Goal: Complete application form

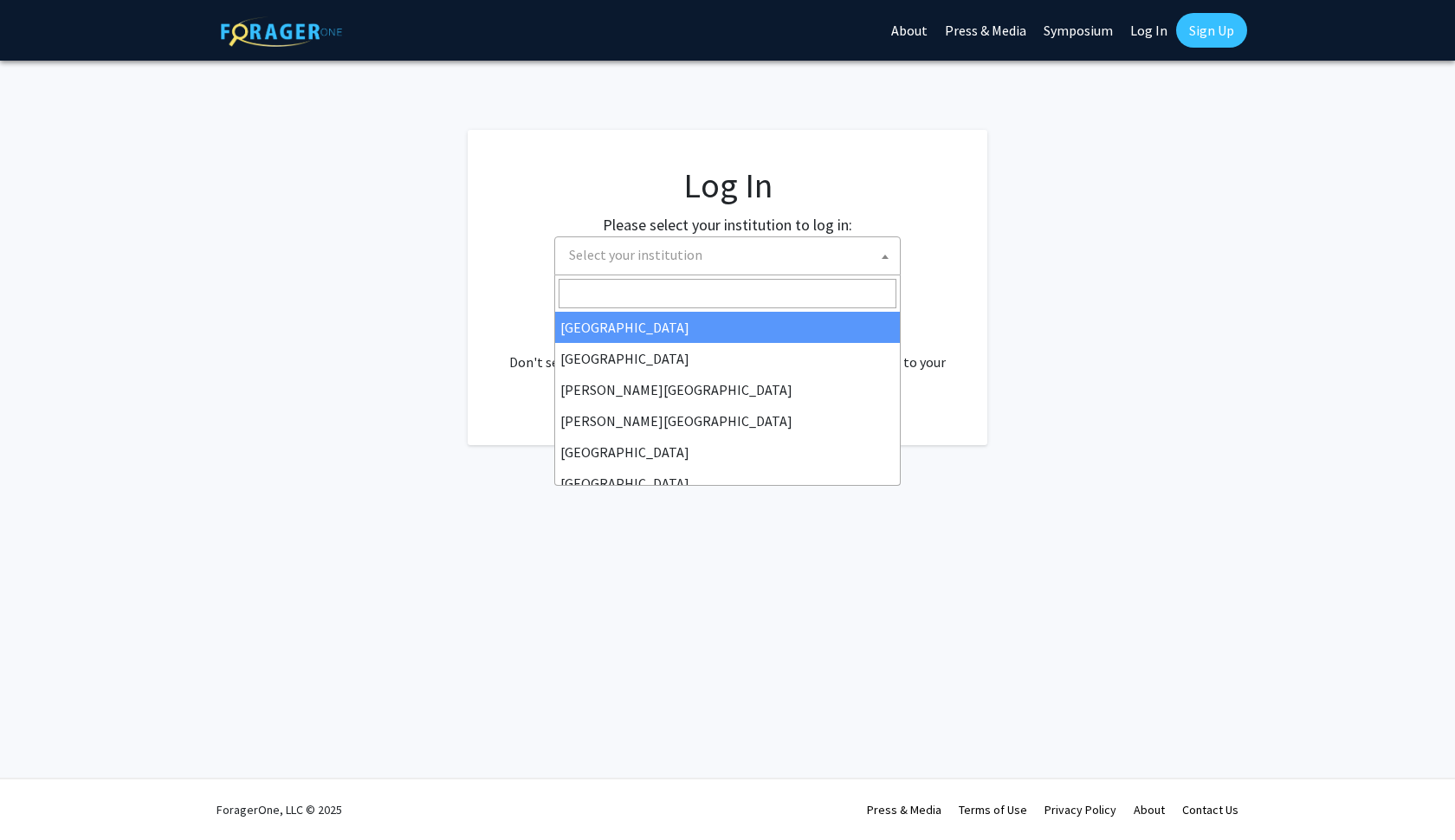
click at [754, 270] on span "Select your institution" at bounding box center [731, 255] width 338 height 35
select select "34"
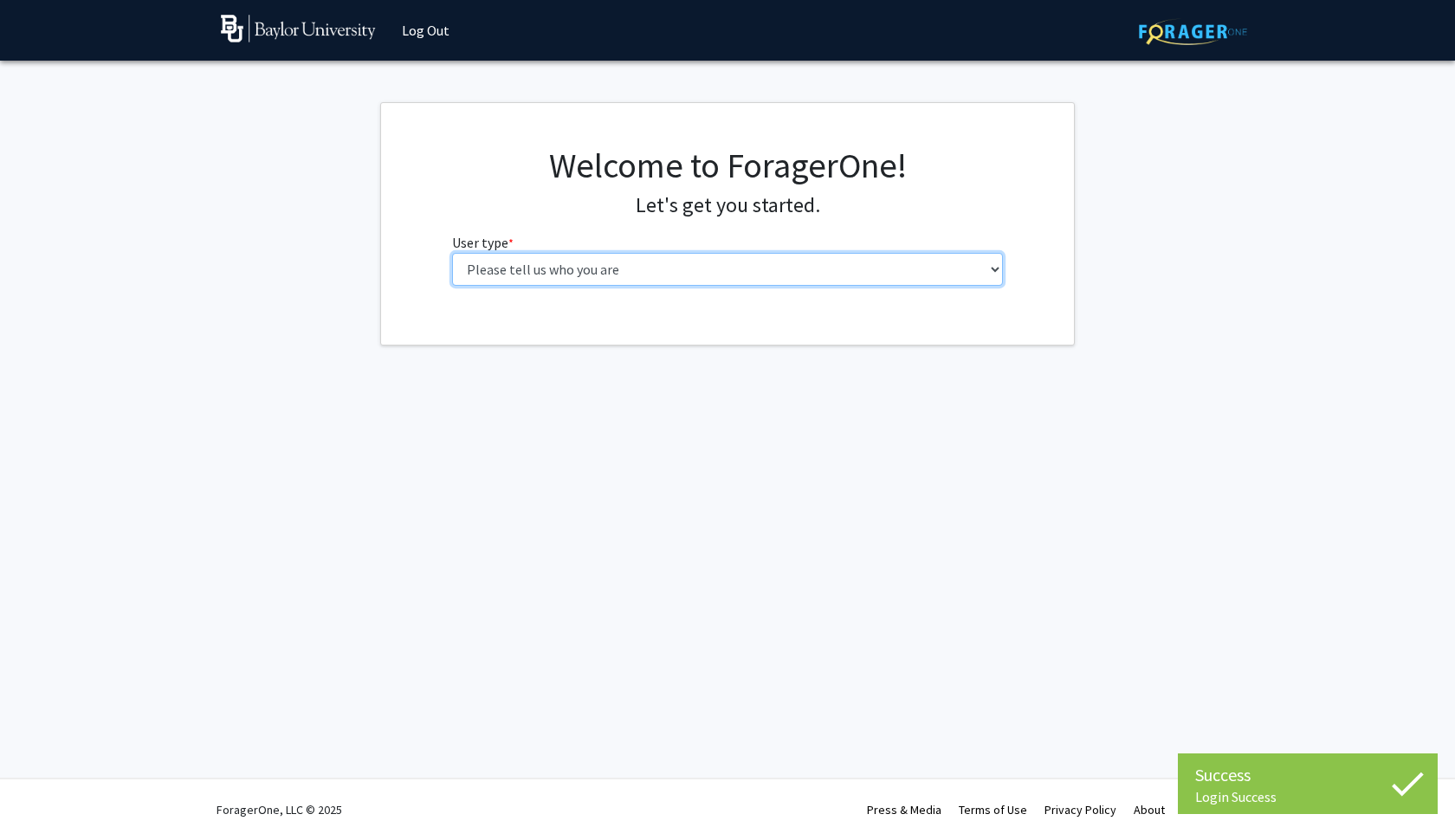
select select "1: undergrad"
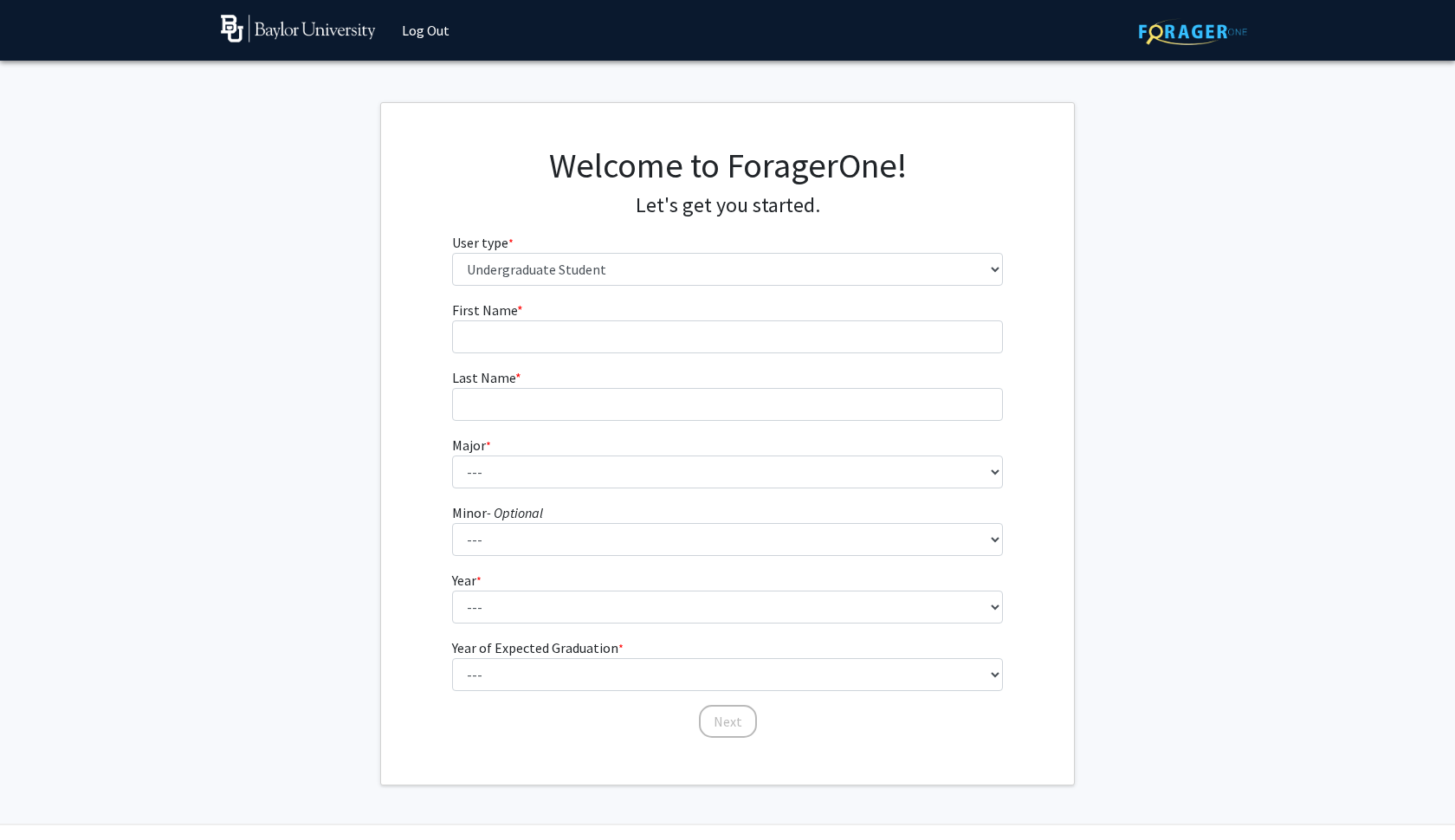
click at [908, 359] on form "First Name * required Last Name * required Major * required --- Accounting Amer…" at bounding box center [728, 510] width 552 height 423
click at [901, 345] on input "First Name * required" at bounding box center [728, 337] width 552 height 33
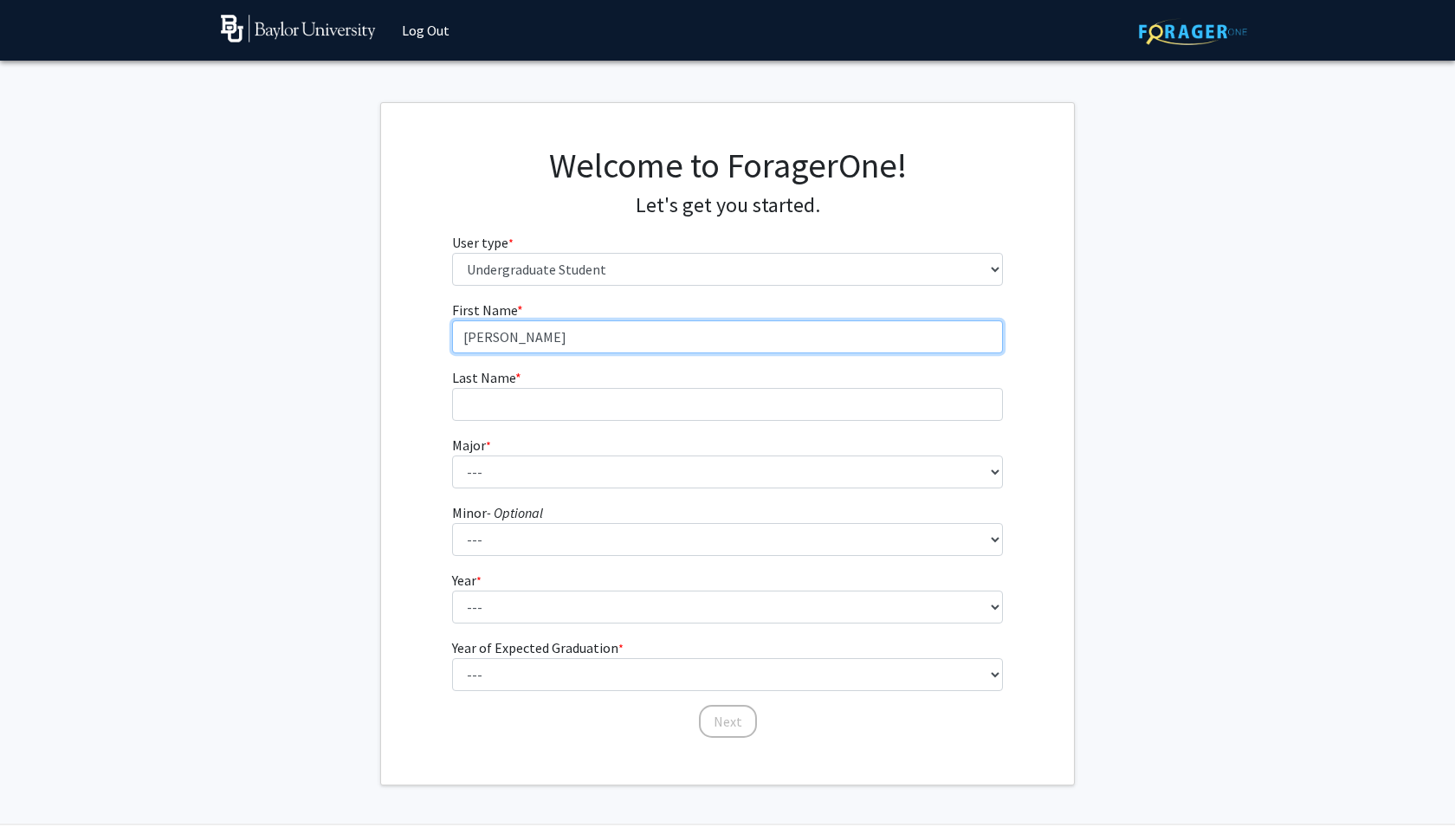
type input "[PERSON_NAME]"
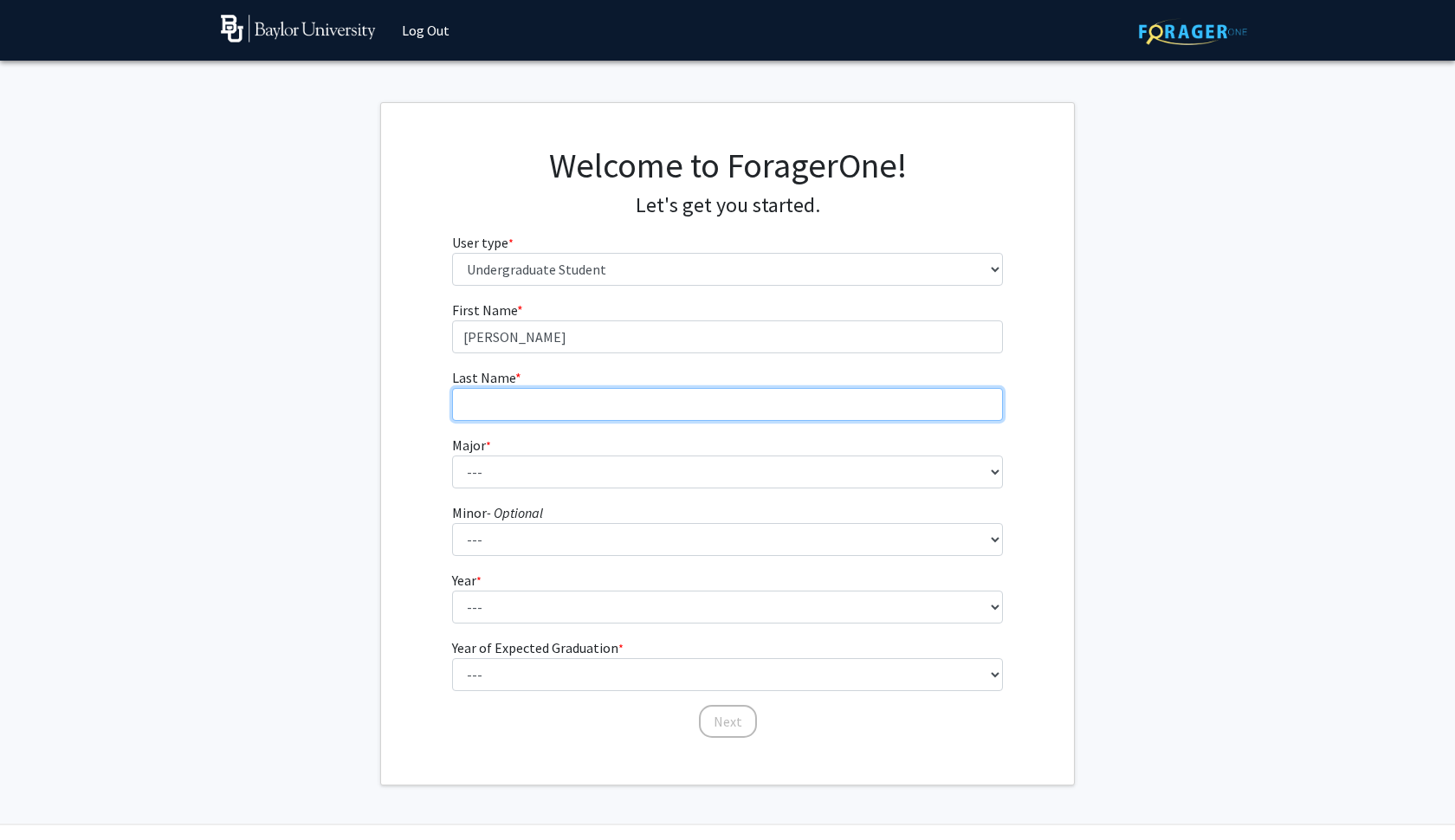
click at [483, 388] on input "Last Name * required" at bounding box center [728, 404] width 552 height 33
type input "[PERSON_NAME]"
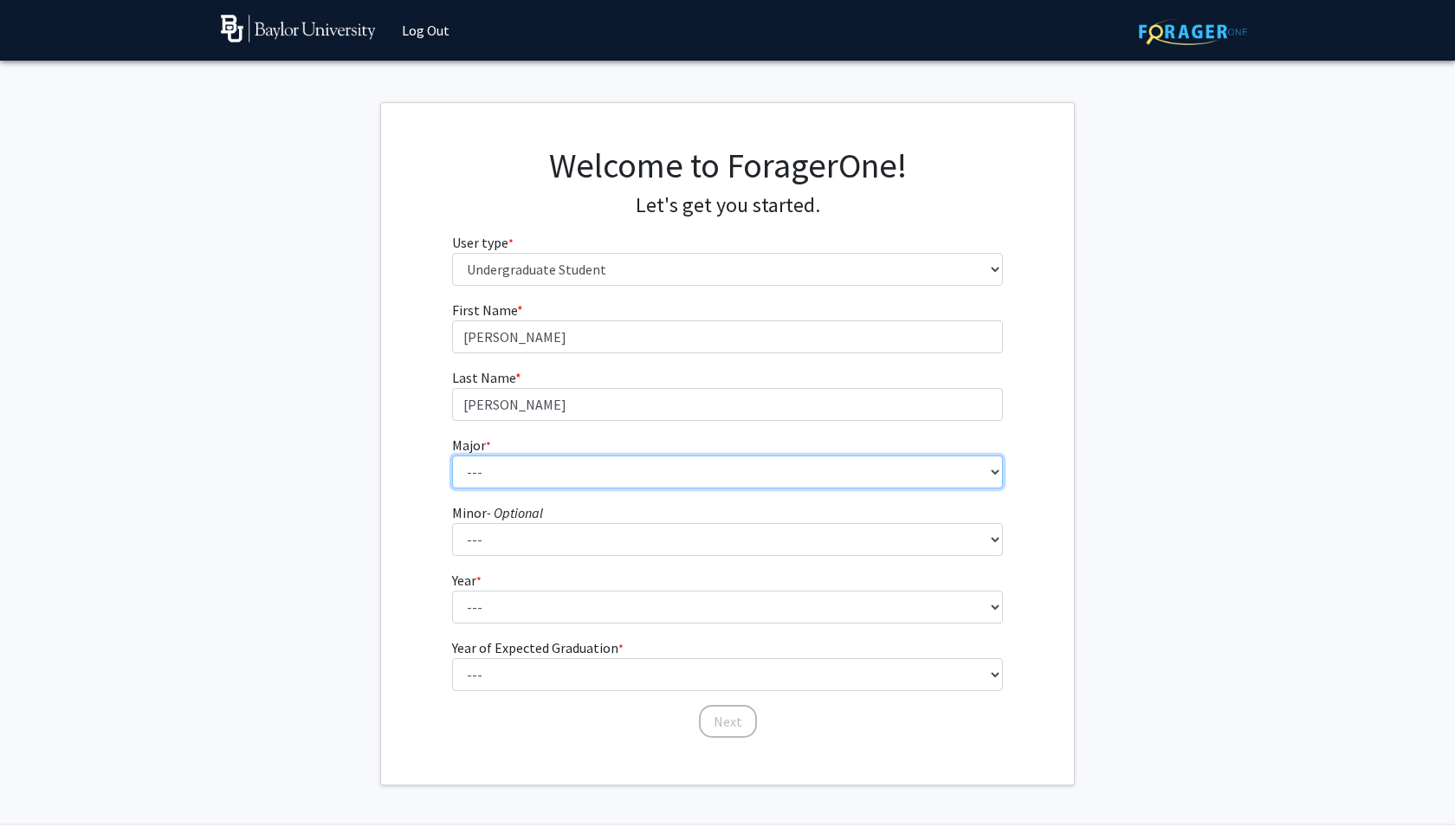
select select "48: 2713"
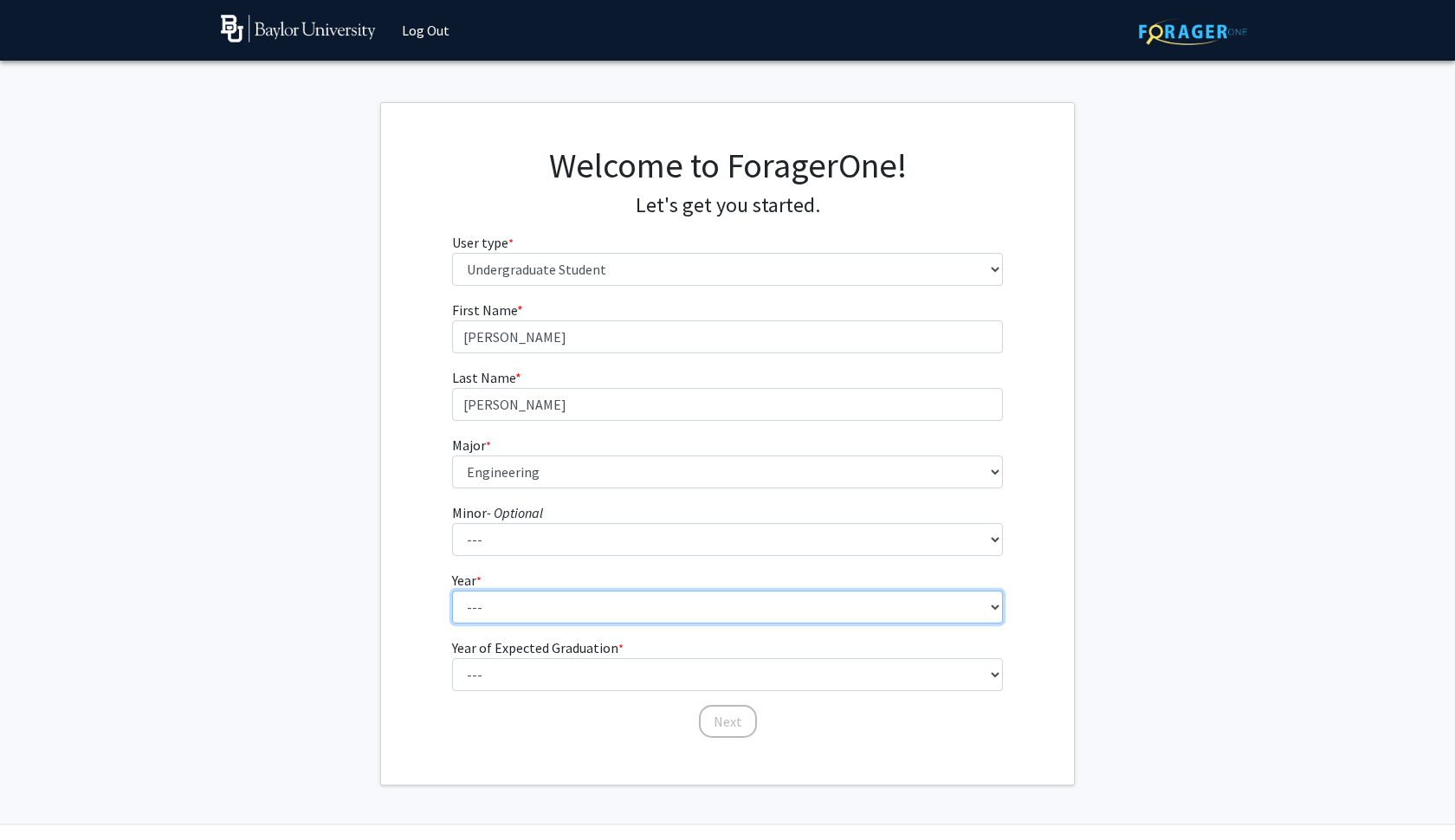
select select "1: first-year"
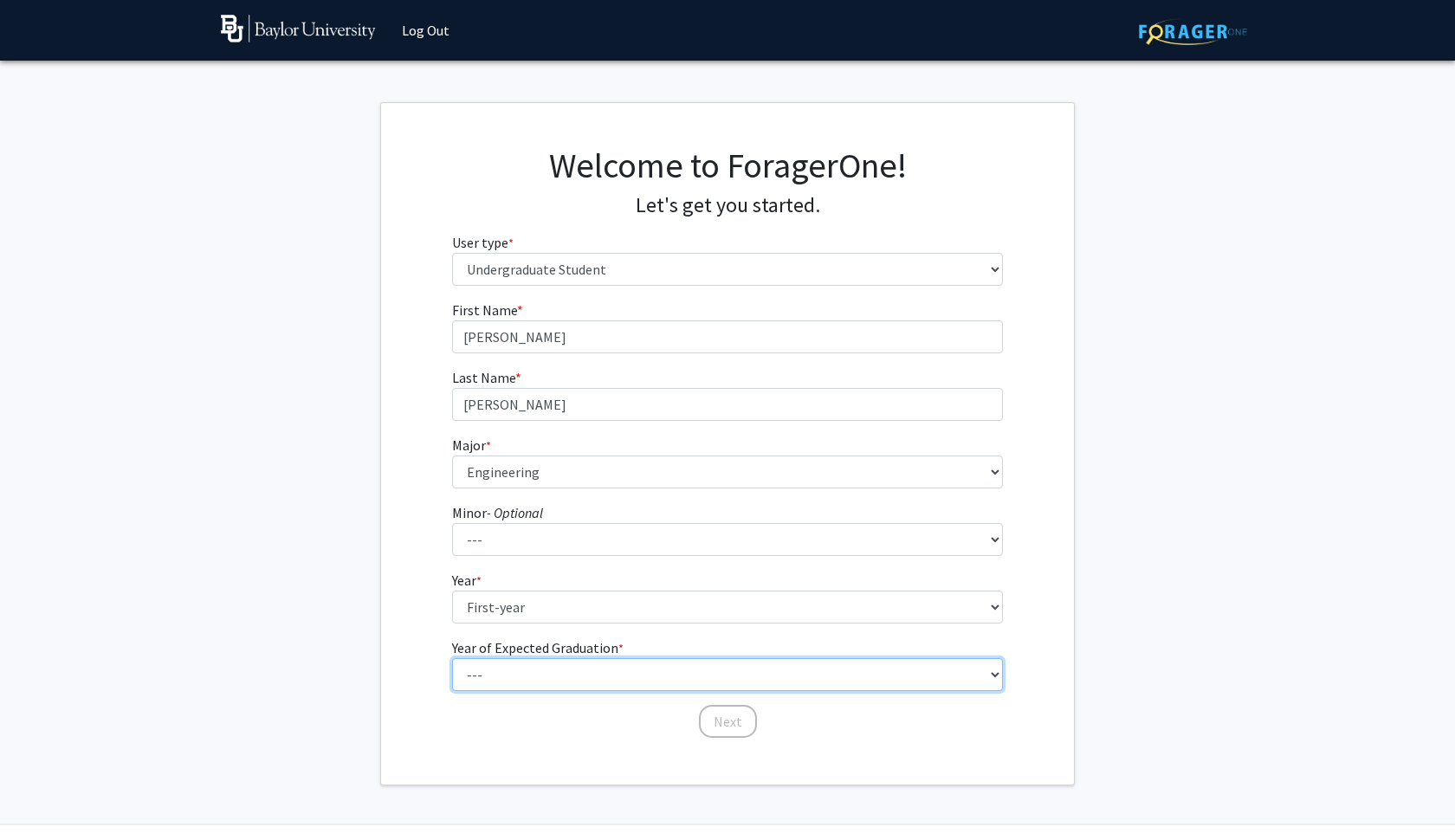
select select "5: 2029"
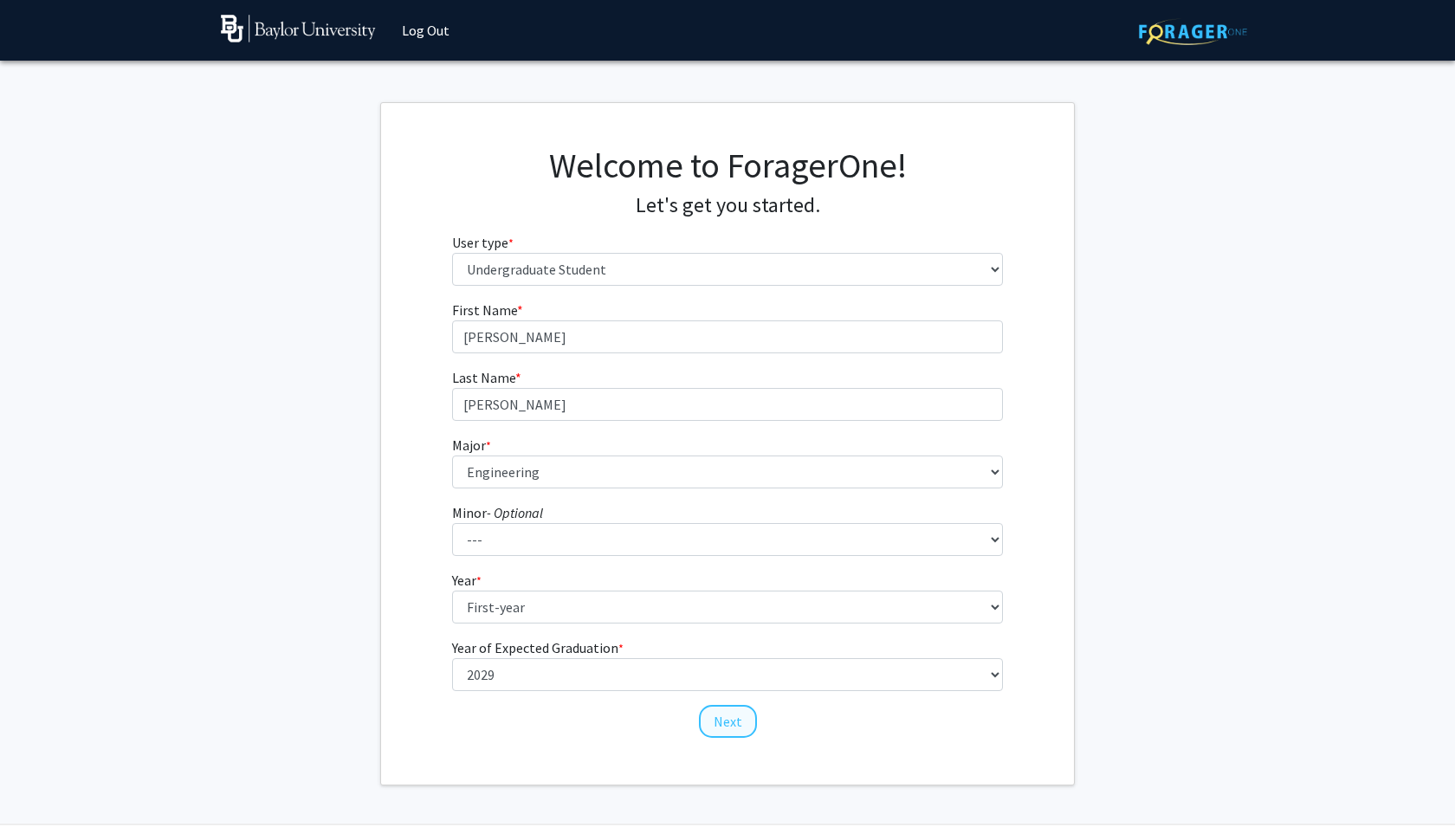
click at [732, 725] on button "Next" at bounding box center [728, 721] width 58 height 33
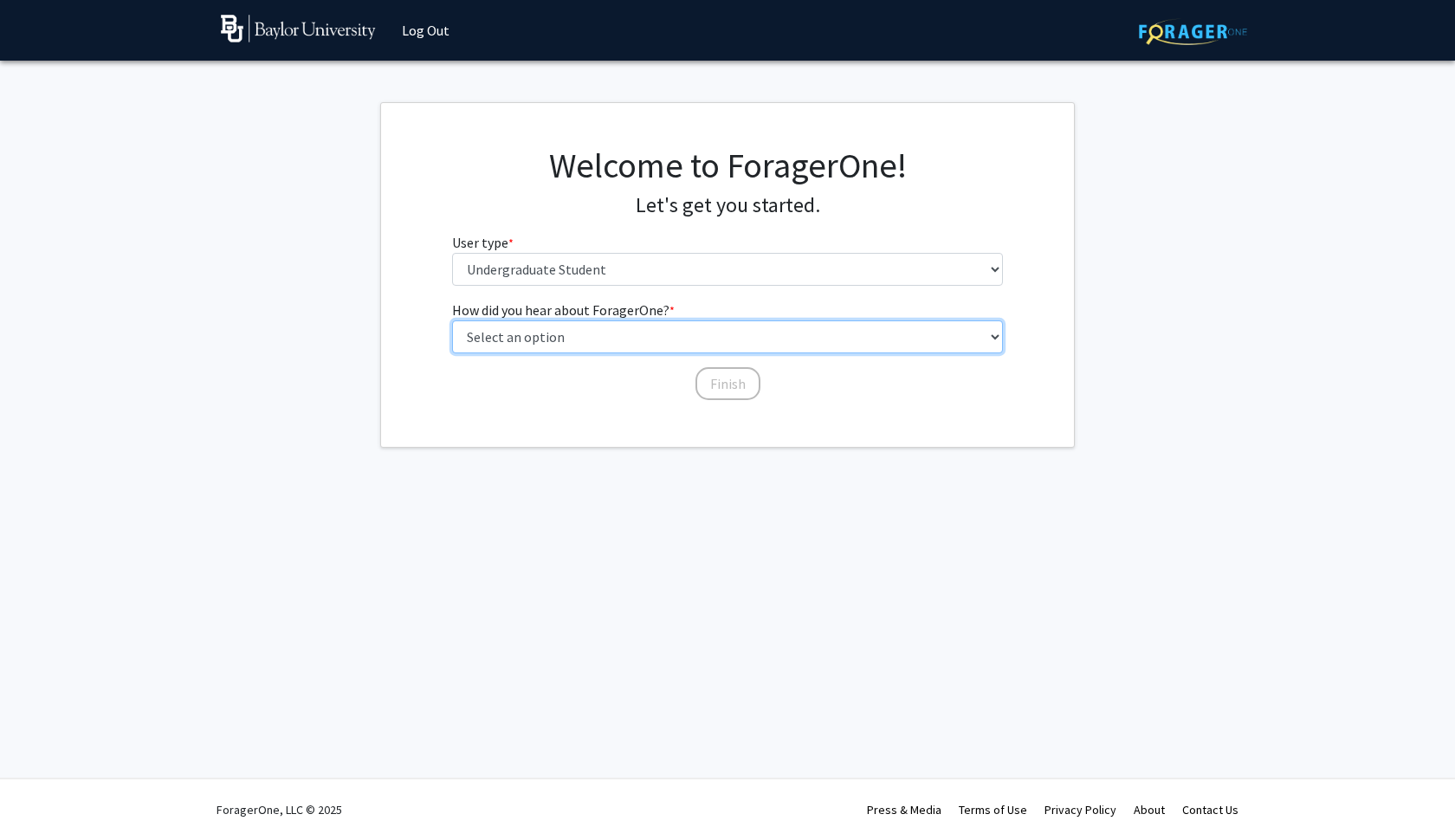
select select "2: faculty_recommendation"
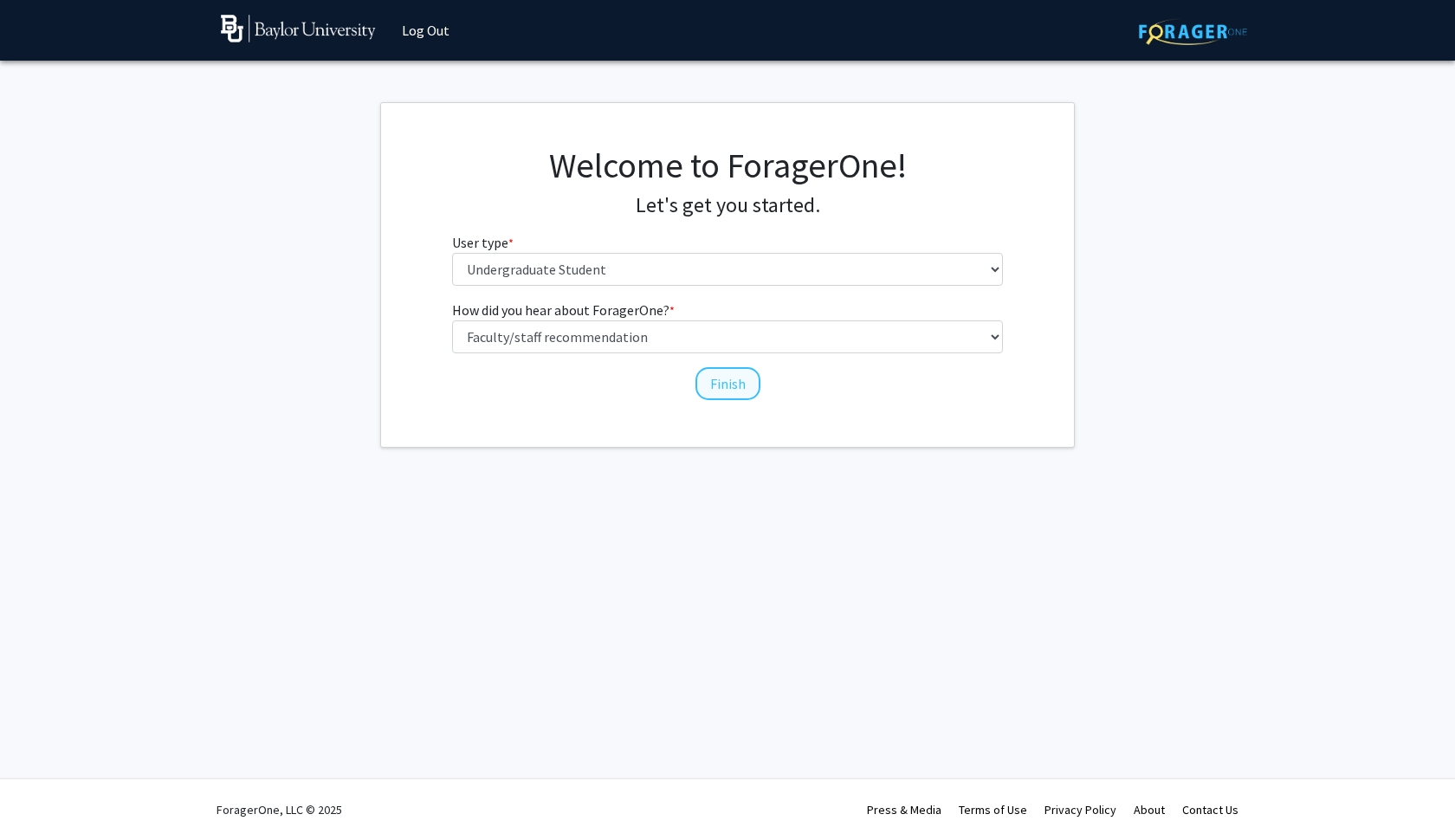
click at [721, 380] on button "Finish" at bounding box center [728, 384] width 65 height 33
